Goal: Transaction & Acquisition: Obtain resource

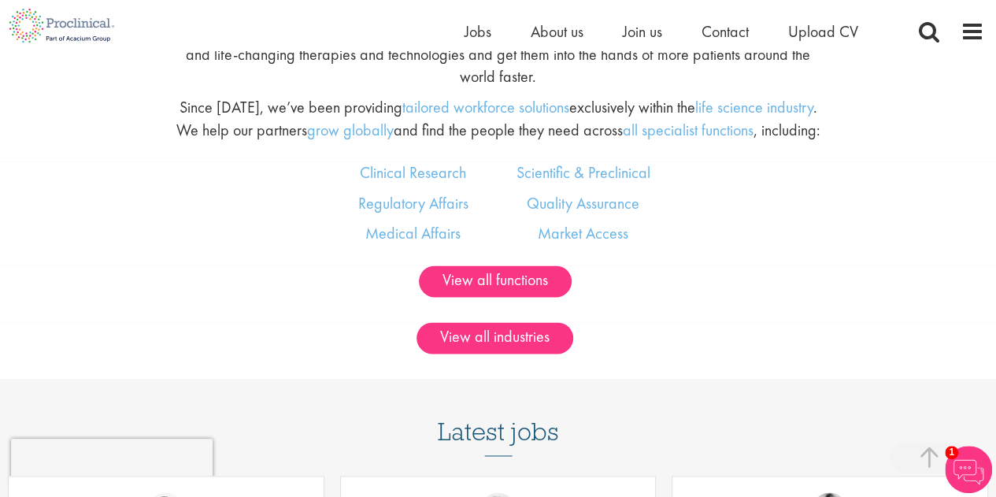
scroll to position [918, 0]
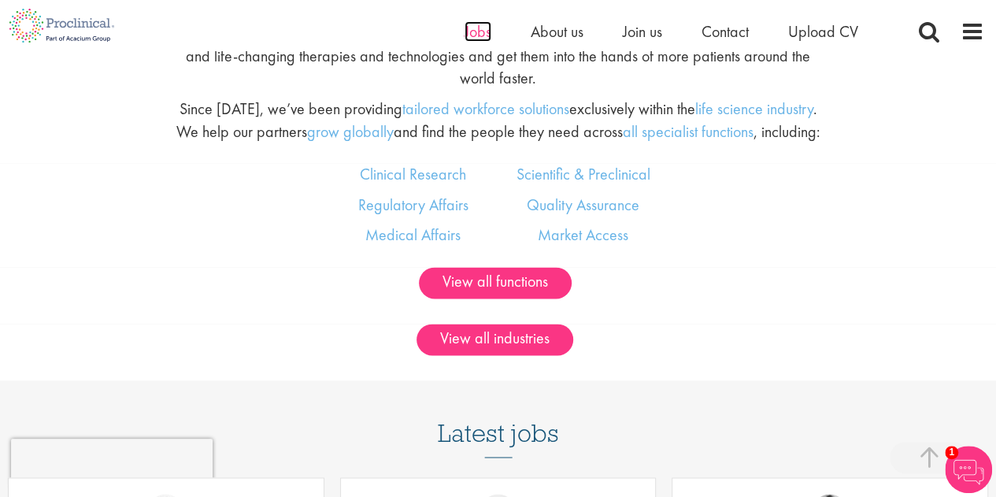
click at [467, 35] on span "Jobs" at bounding box center [477, 31] width 27 height 20
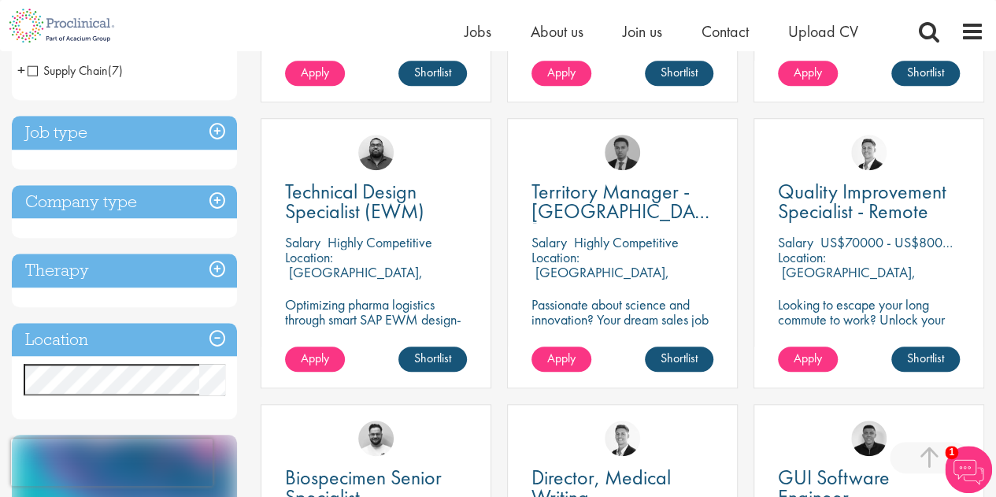
scroll to position [523, 0]
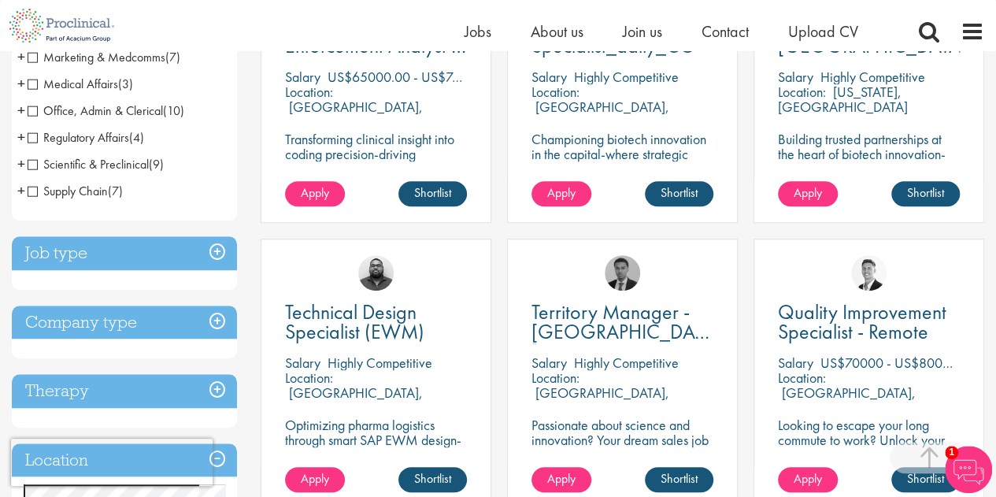
click at [216, 257] on h3 "Job type" at bounding box center [124, 253] width 225 height 34
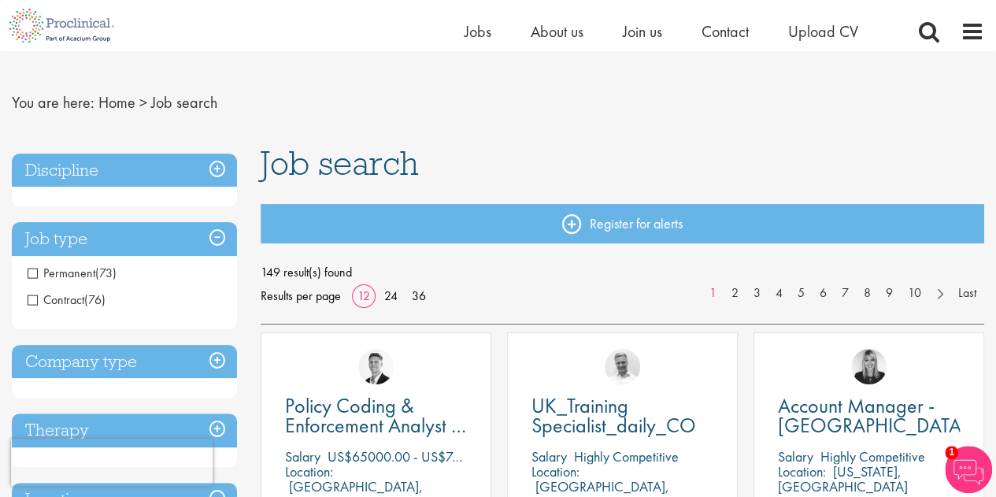
scroll to position [22, 0]
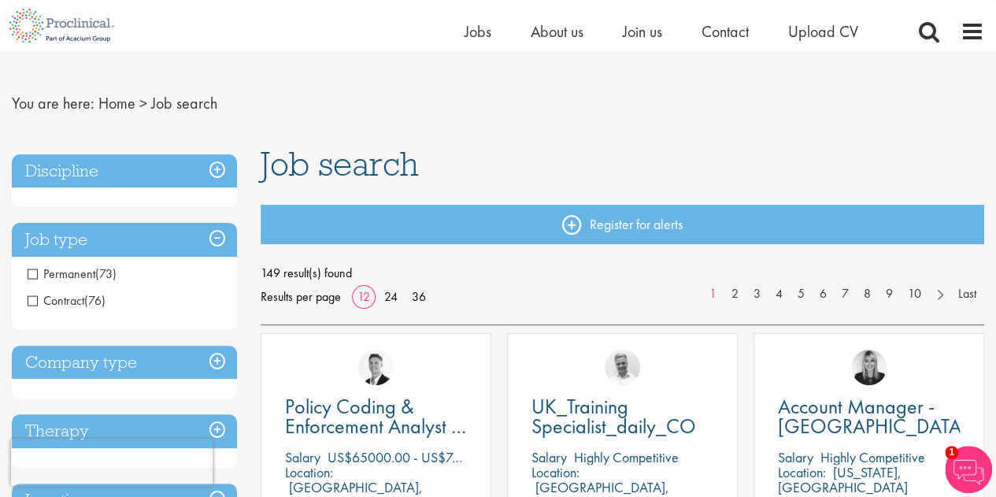
click at [32, 304] on span "Contract" at bounding box center [56, 300] width 57 height 17
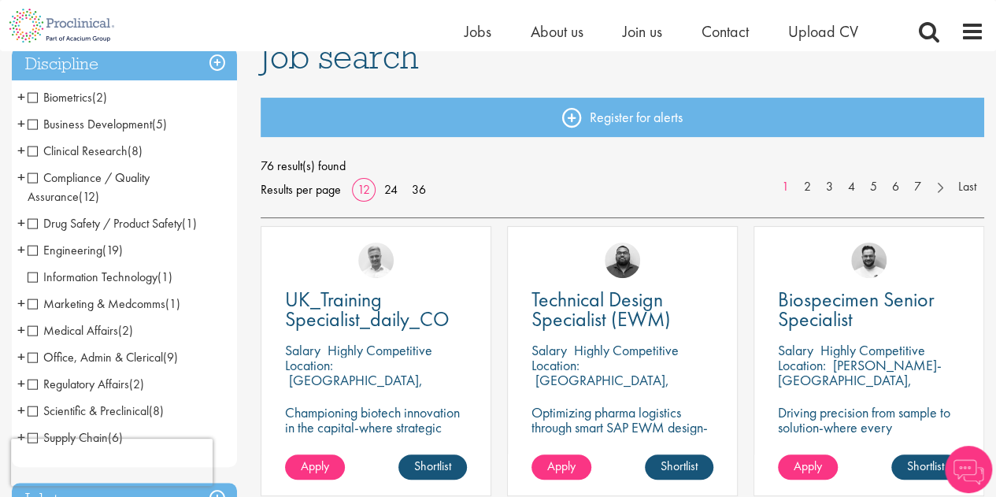
scroll to position [130, 0]
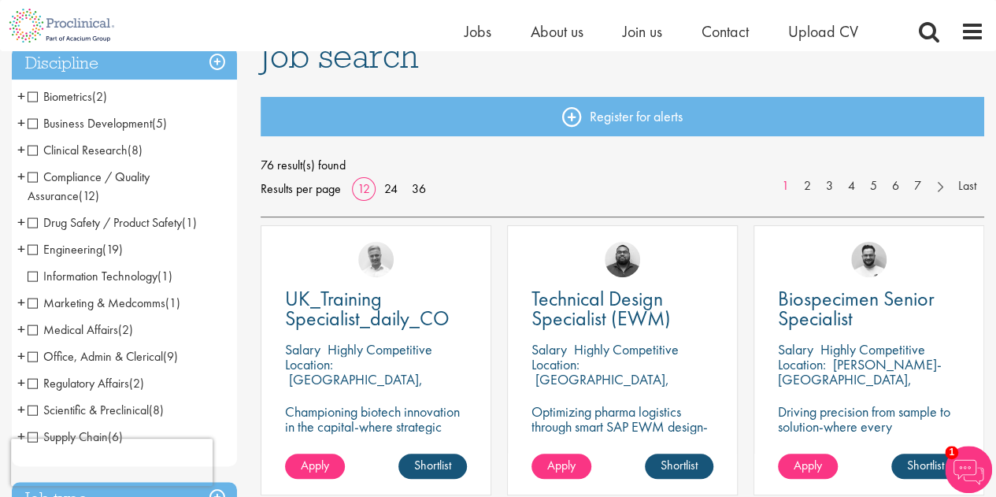
click at [33, 277] on span "Information Technology" at bounding box center [93, 276] width 130 height 17
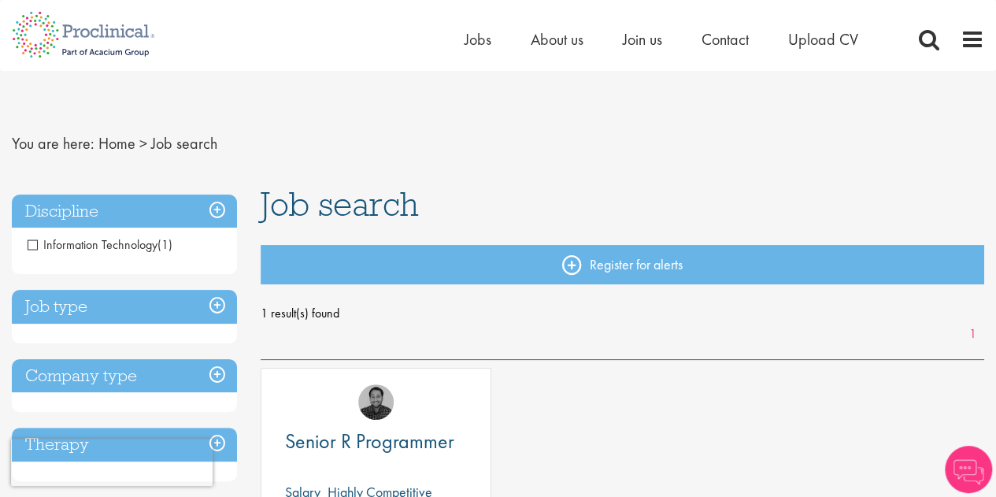
scroll to position [1, 0]
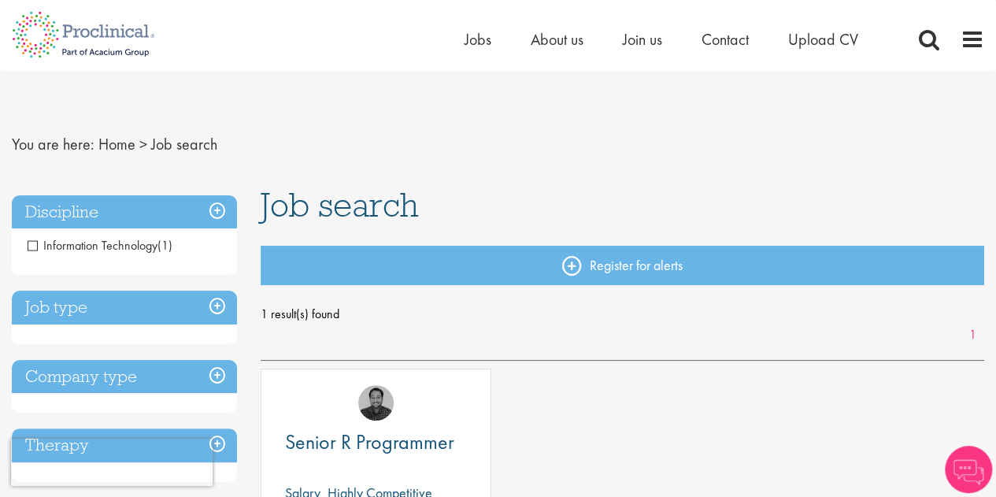
click at [30, 246] on span "Information Technology" at bounding box center [93, 245] width 130 height 17
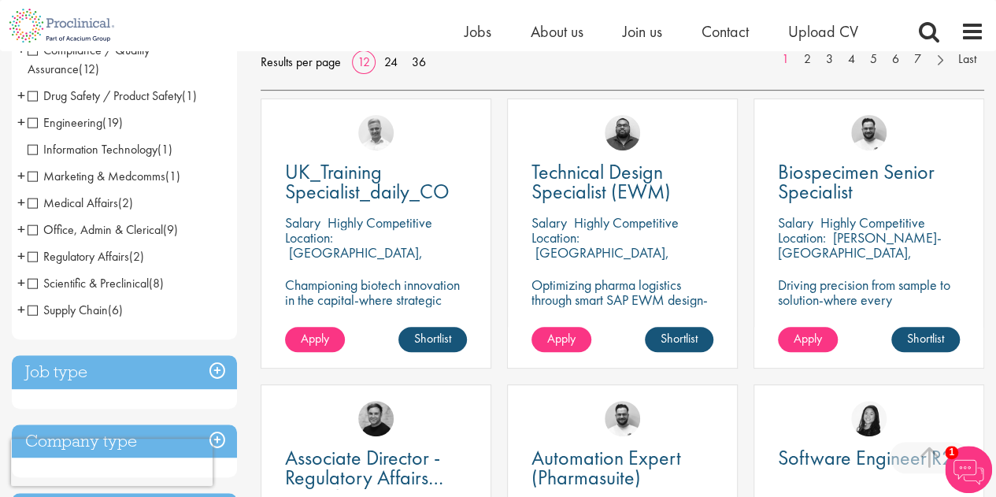
scroll to position [258, 0]
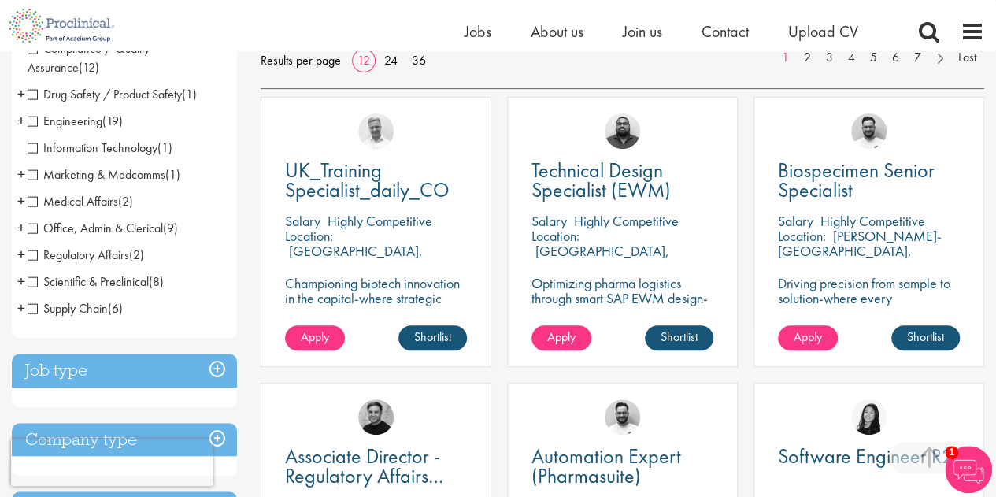
click at [20, 255] on span "+" at bounding box center [21, 254] width 8 height 24
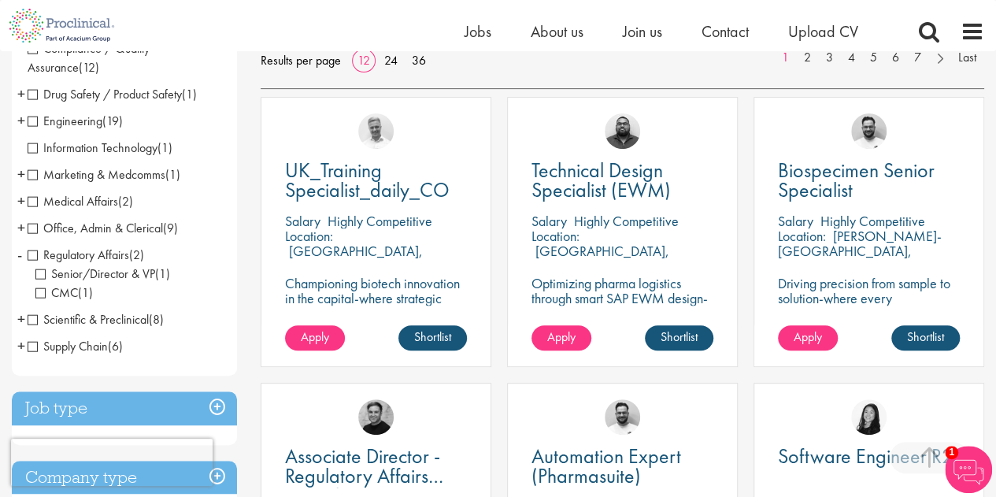
click at [21, 230] on span "+" at bounding box center [21, 228] width 8 height 24
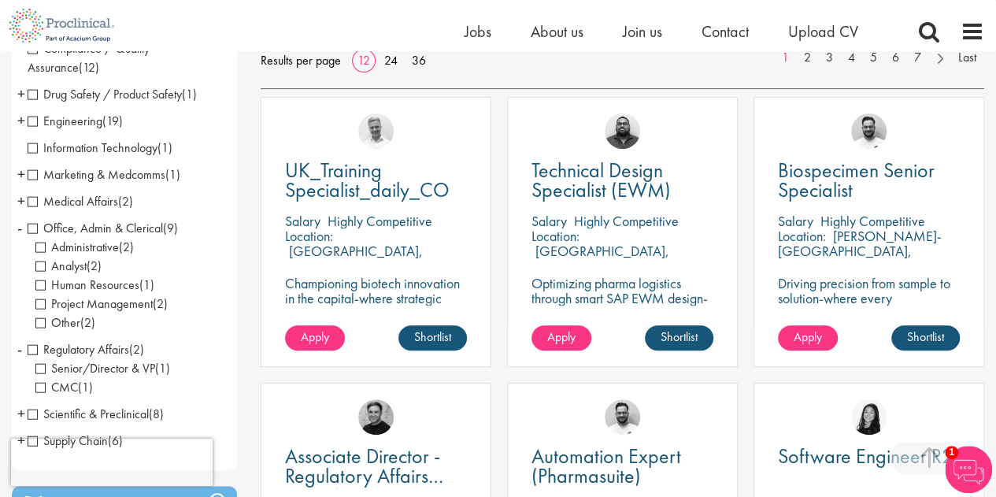
click at [40, 304] on span "Project Management" at bounding box center [93, 303] width 117 height 17
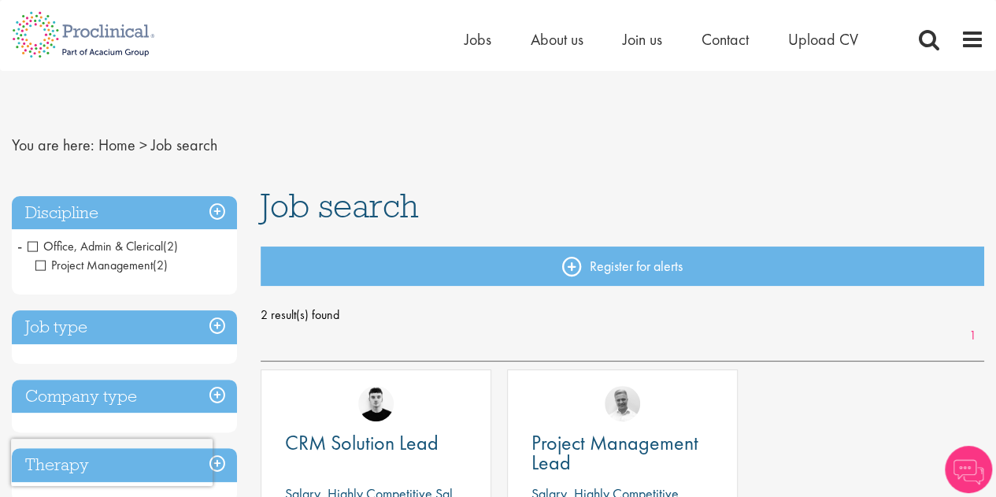
click at [41, 266] on span "Project Management" at bounding box center [93, 265] width 117 height 17
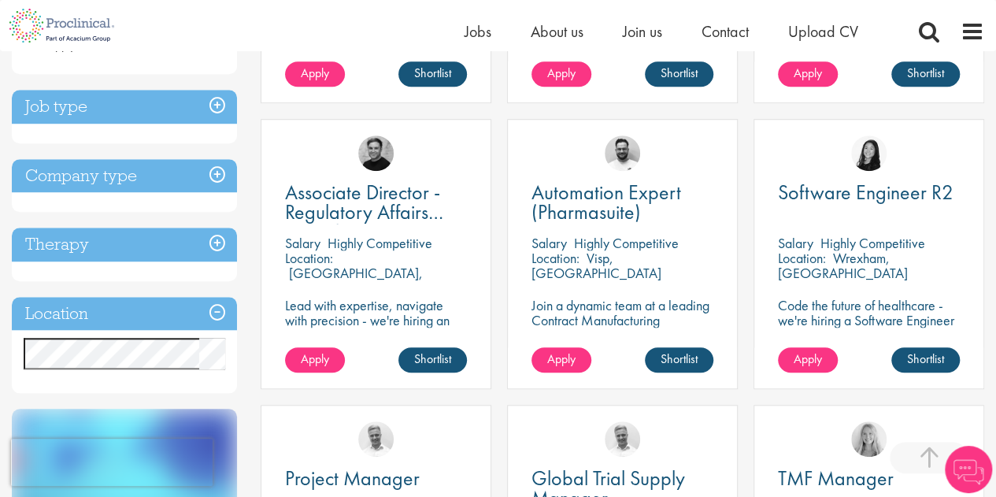
scroll to position [523, 0]
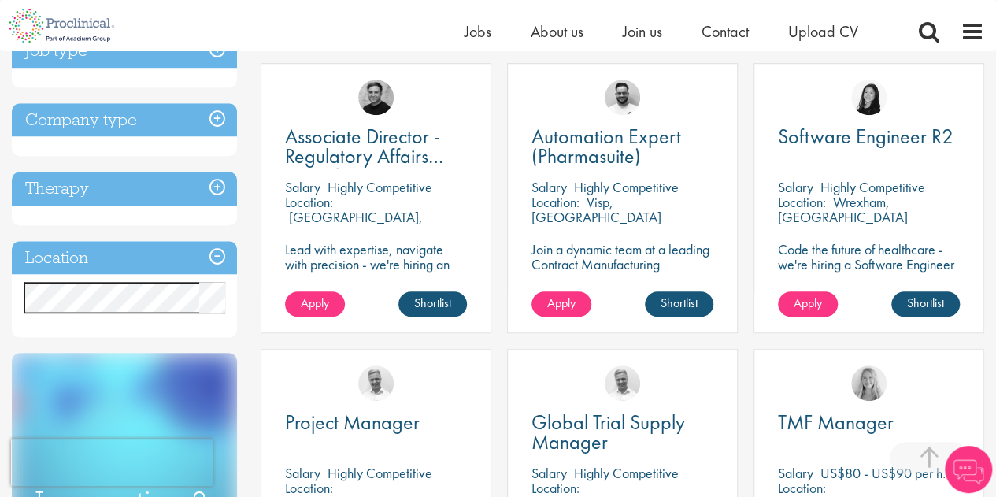
scroll to position [579, 0]
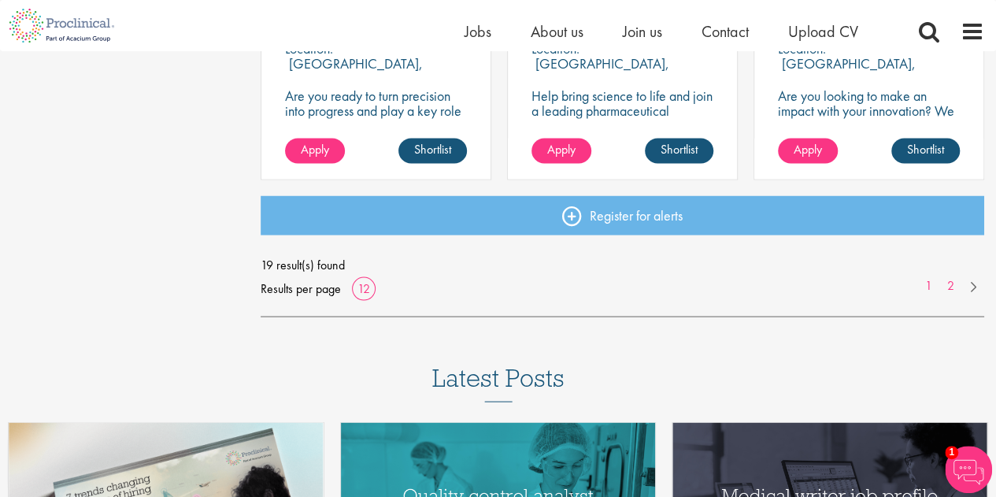
scroll to position [1303, 0]
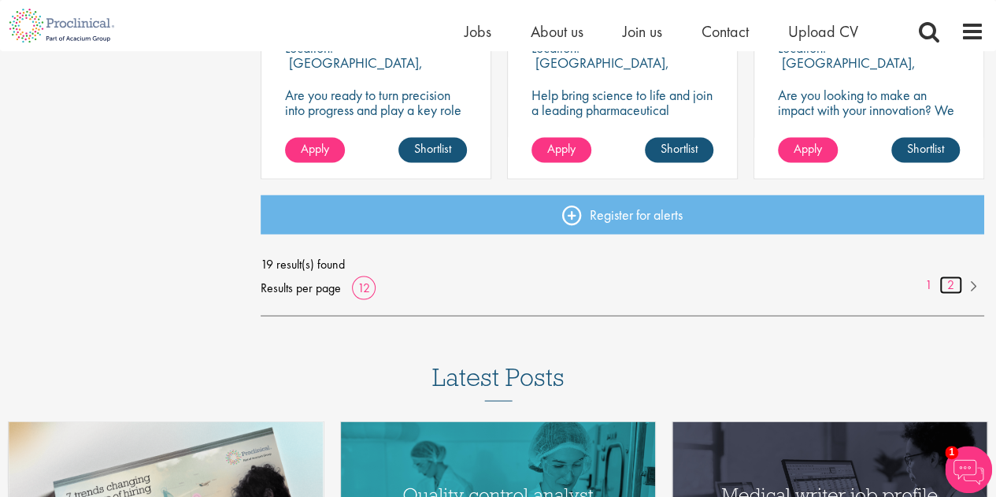
click at [946, 289] on link "2" at bounding box center [950, 284] width 23 height 18
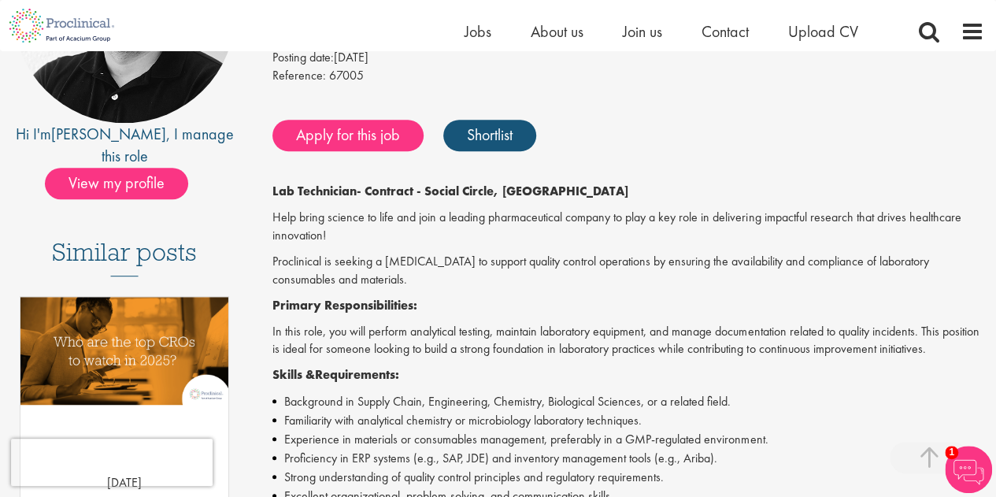
scroll to position [274, 0]
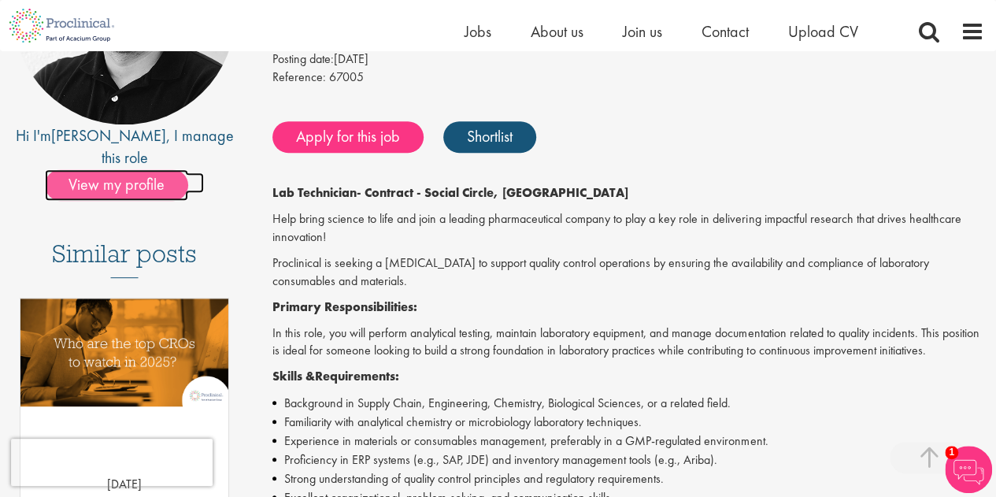
click at [149, 172] on span "View my profile" at bounding box center [116, 184] width 143 height 31
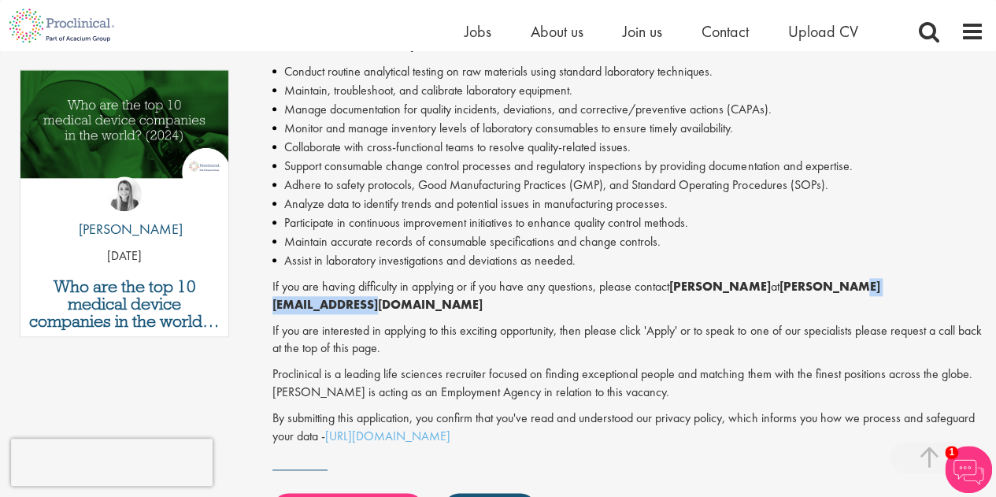
scroll to position [810, 0]
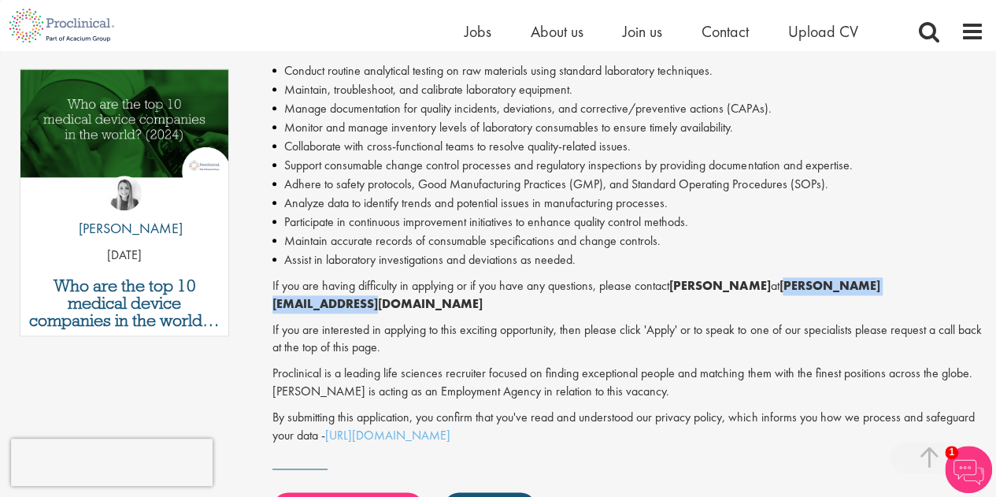
drag, startPoint x: 460, startPoint y: 313, endPoint x: 275, endPoint y: 302, distance: 185.3
click at [275, 302] on p "If you are having difficulty in applying or if you have any questions, please c…" at bounding box center [627, 295] width 711 height 36
copy strong "a.maldonado@proclinical.com"
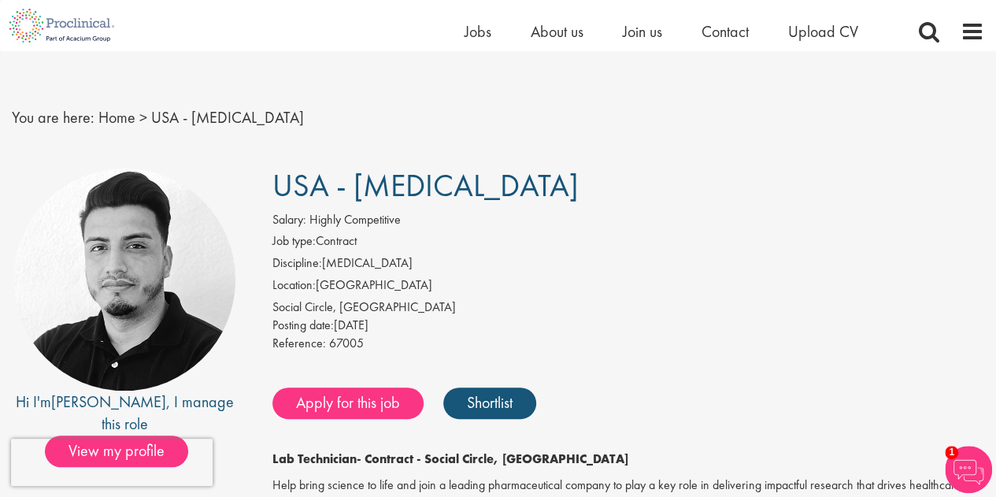
scroll to position [0, 0]
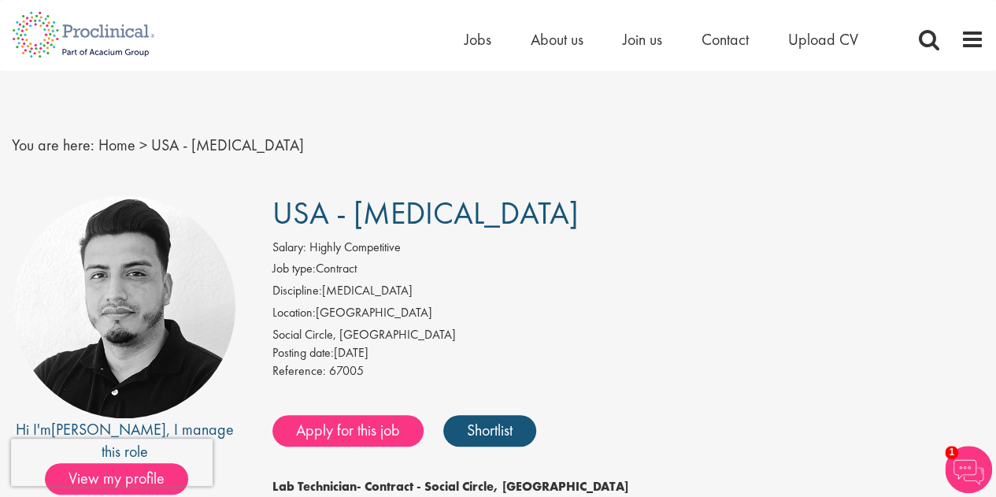
drag, startPoint x: 279, startPoint y: 212, endPoint x: 545, endPoint y: 215, distance: 266.8
click at [545, 215] on h1 "USA - Lab Technician" at bounding box center [627, 213] width 711 height 35
copy span "USA - Lab Technician"
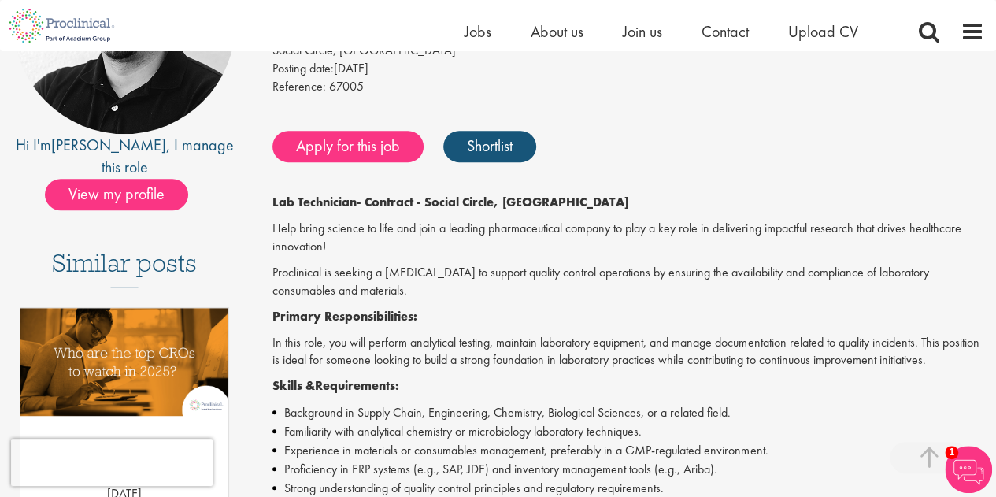
scroll to position [264, 0]
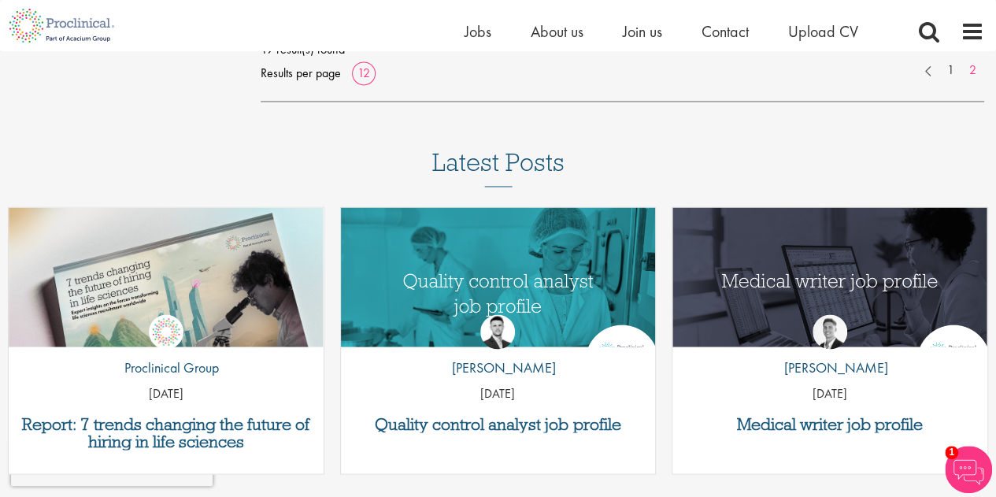
scroll to position [1232, 0]
